Goal: Task Accomplishment & Management: Manage account settings

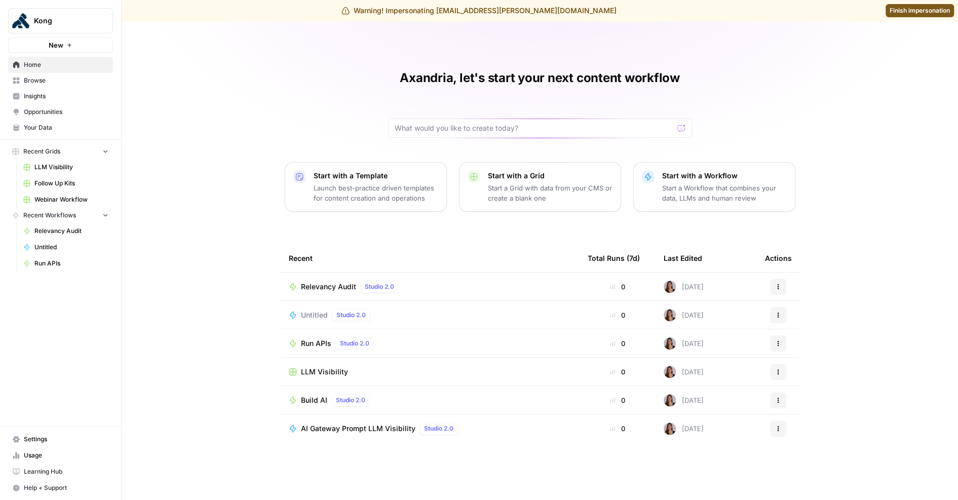
click at [46, 82] on span "Browse" at bounding box center [66, 80] width 85 height 9
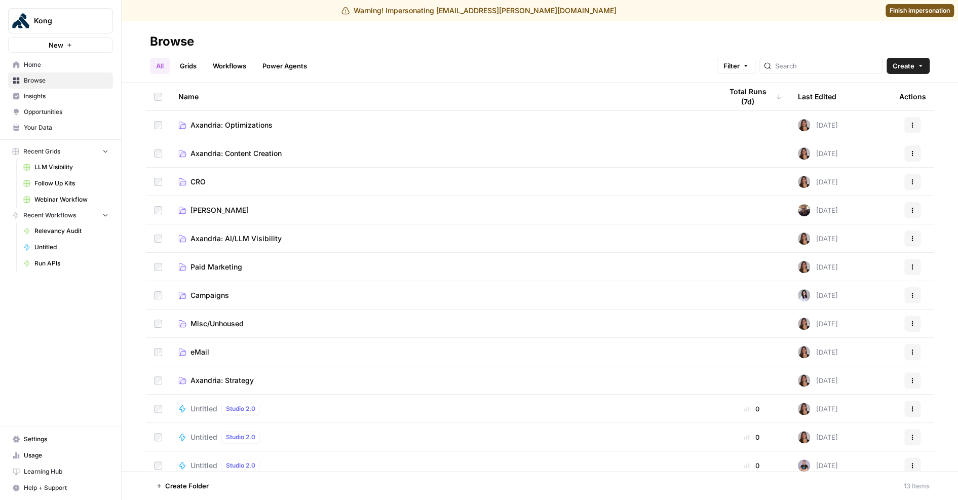
click at [67, 99] on span "Insights" at bounding box center [66, 96] width 85 height 9
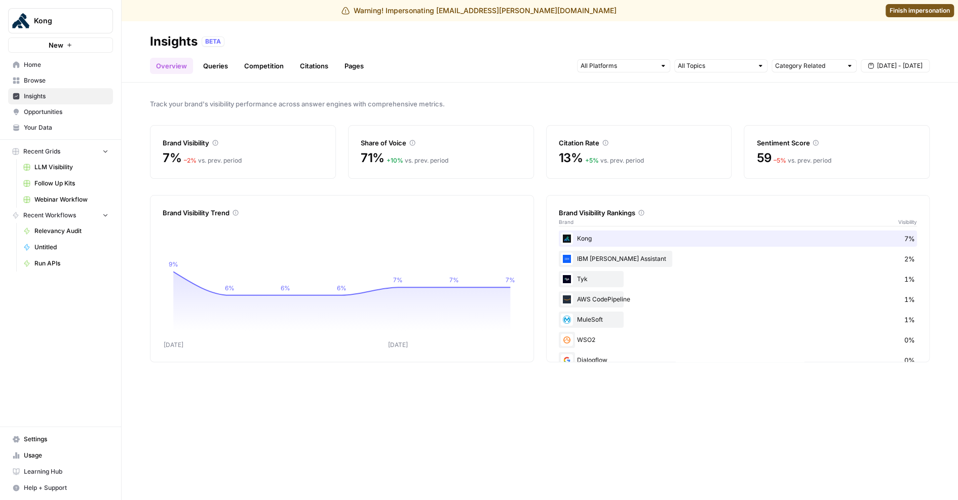
click at [45, 442] on span "Settings" at bounding box center [66, 439] width 85 height 9
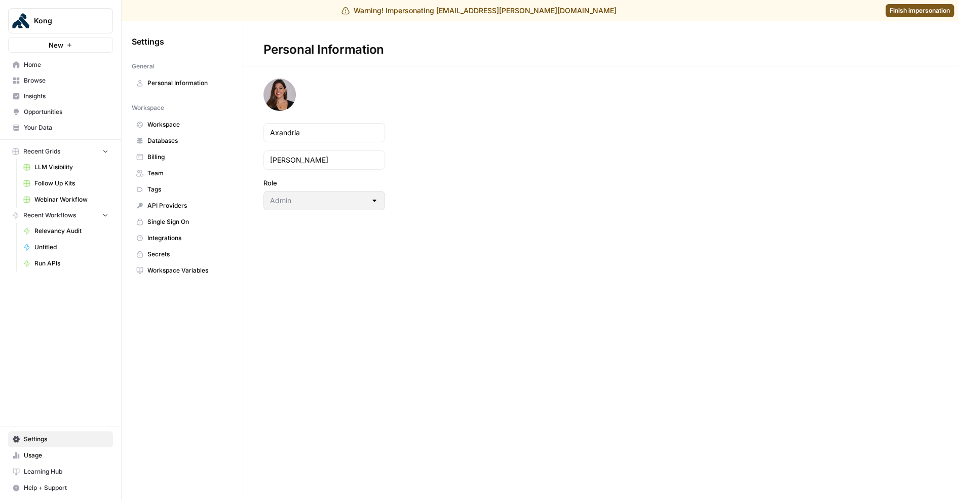
click at [166, 157] on span "Billing" at bounding box center [187, 157] width 81 height 9
